Goal: Obtain resource: Download file/media

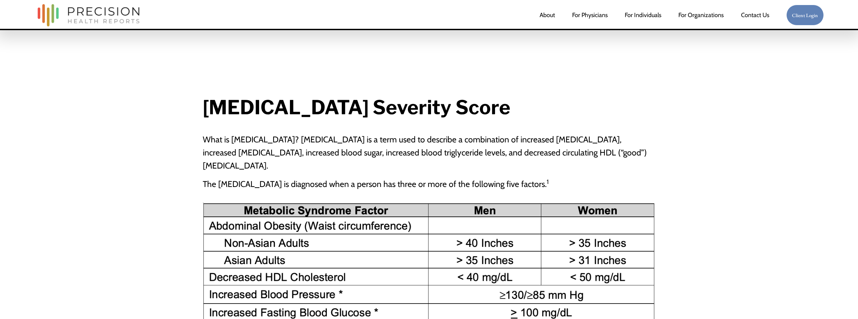
drag, startPoint x: 207, startPoint y: 108, endPoint x: 532, endPoint y: 114, distance: 324.6
click at [511, 114] on strong "[MEDICAL_DATA] Severity Score" at bounding box center [357, 107] width 308 height 23
copy strong "[MEDICAL_DATA] Severity Score"
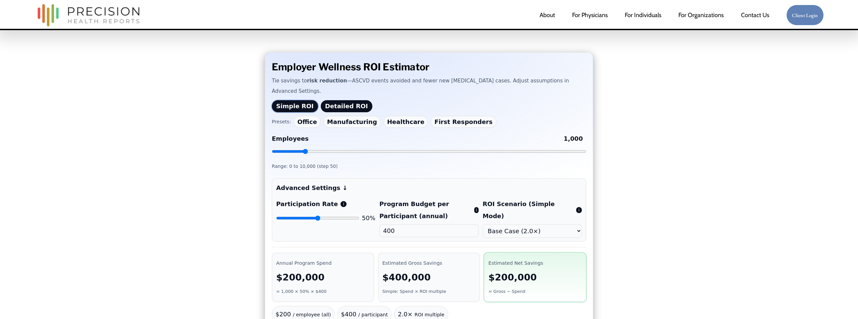
scroll to position [57, 0]
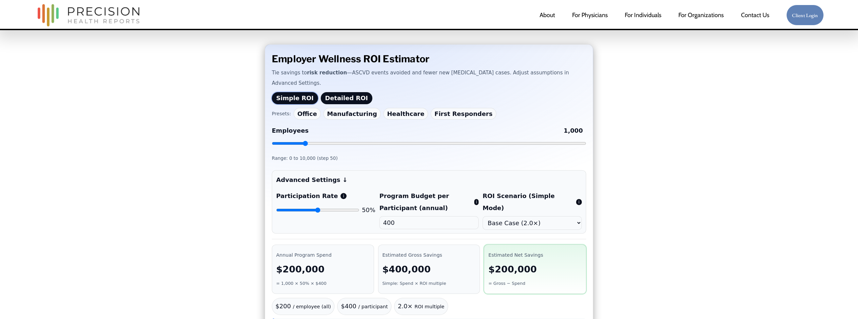
click at [335, 174] on summary "Advanced Settings ↓" at bounding box center [429, 180] width 306 height 12
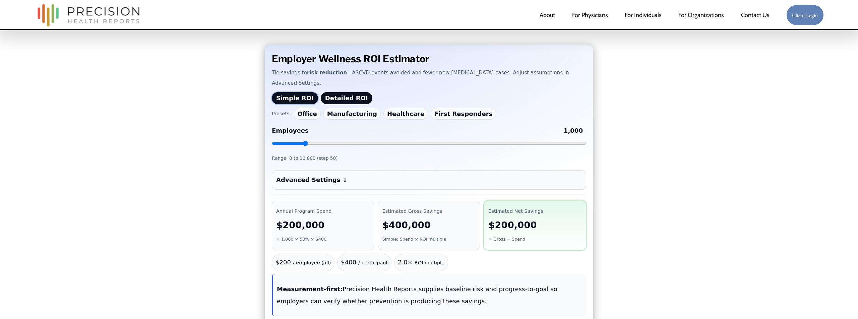
click at [335, 174] on summary "Advanced Settings ↓" at bounding box center [429, 180] width 306 height 12
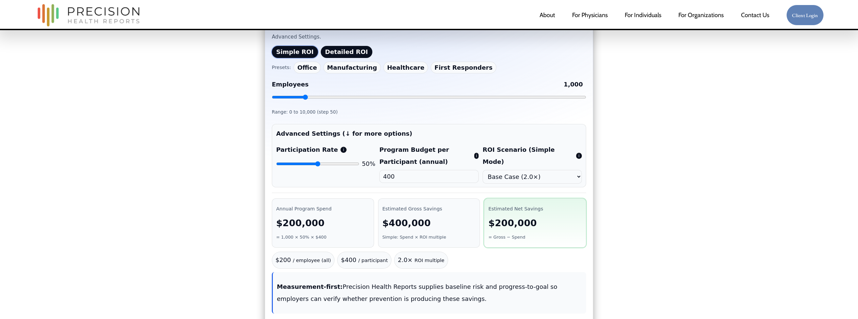
scroll to position [97, 0]
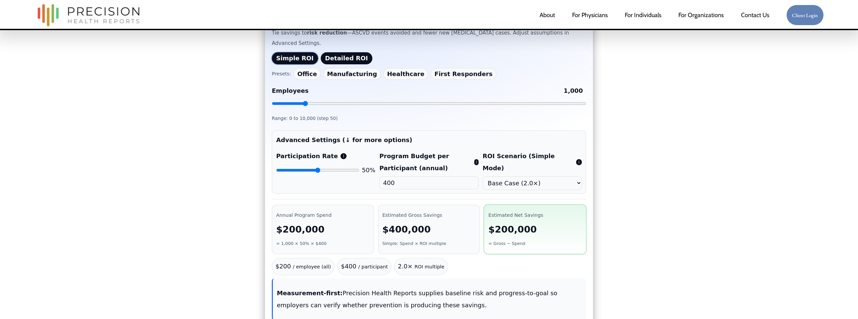
click at [338, 52] on button "Detailed ROI" at bounding box center [347, 58] width 52 height 12
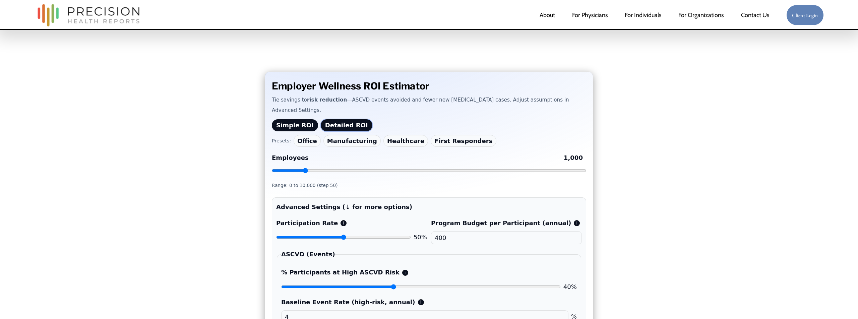
scroll to position [3, 0]
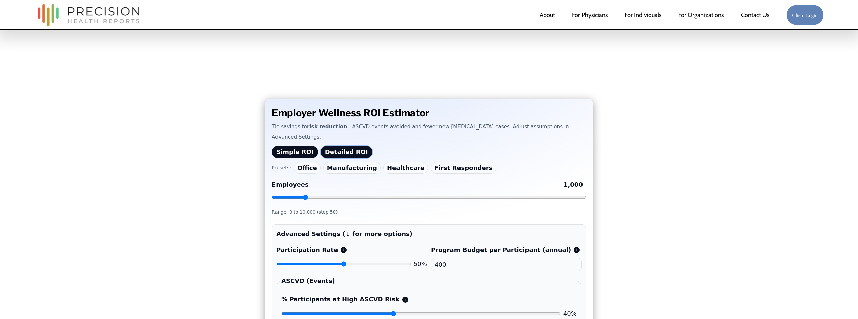
click at [288, 146] on button "Simple ROI" at bounding box center [295, 152] width 46 height 12
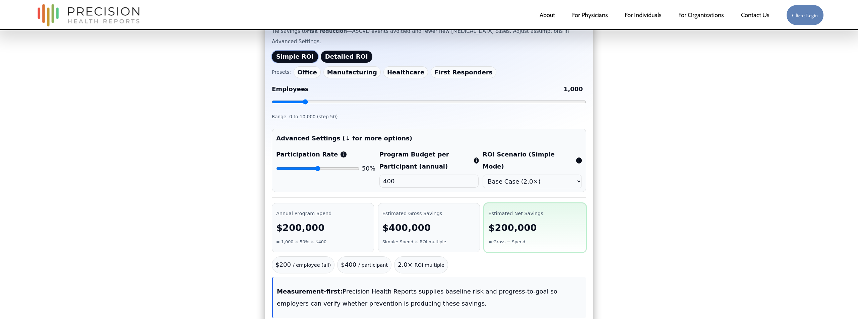
scroll to position [53, 0]
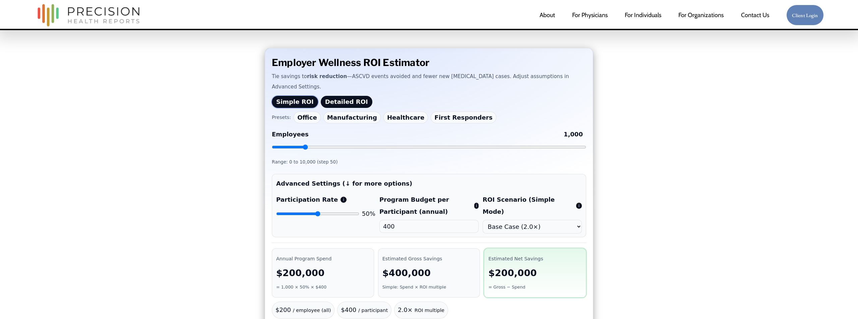
click at [341, 96] on button "Detailed ROI" at bounding box center [347, 102] width 52 height 12
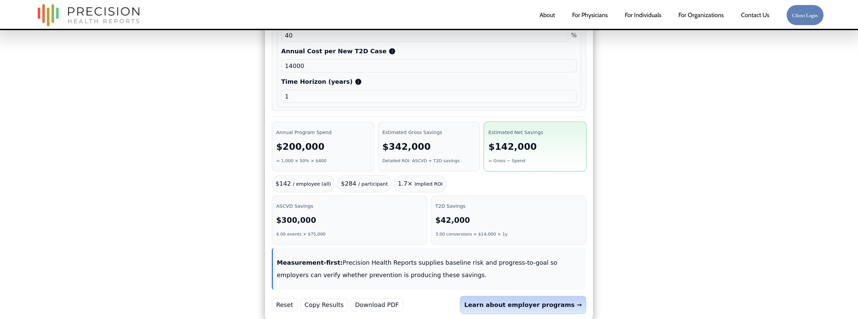
scroll to position [570, 0]
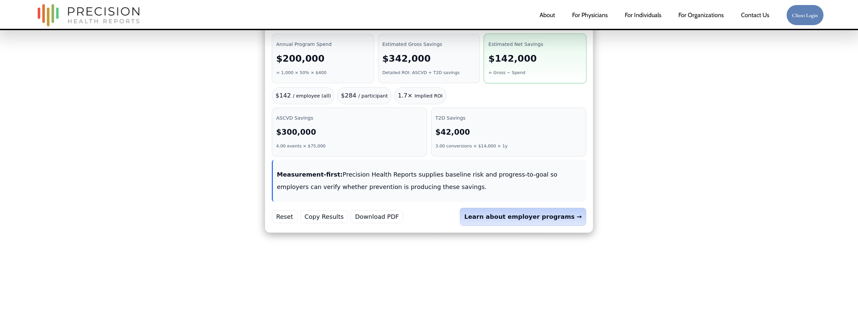
click at [372, 210] on button "Download PDF" at bounding box center [377, 216] width 53 height 13
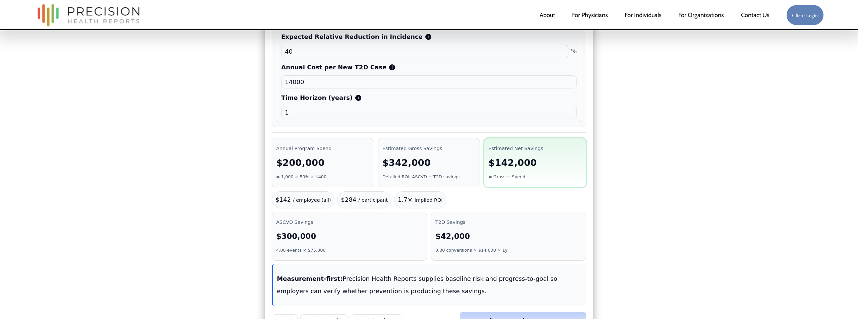
scroll to position [357, 0]
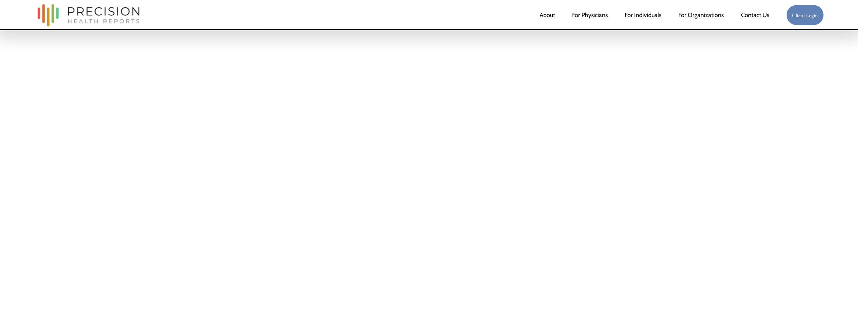
scroll to position [420, 0]
